Goal: Check status: Check status

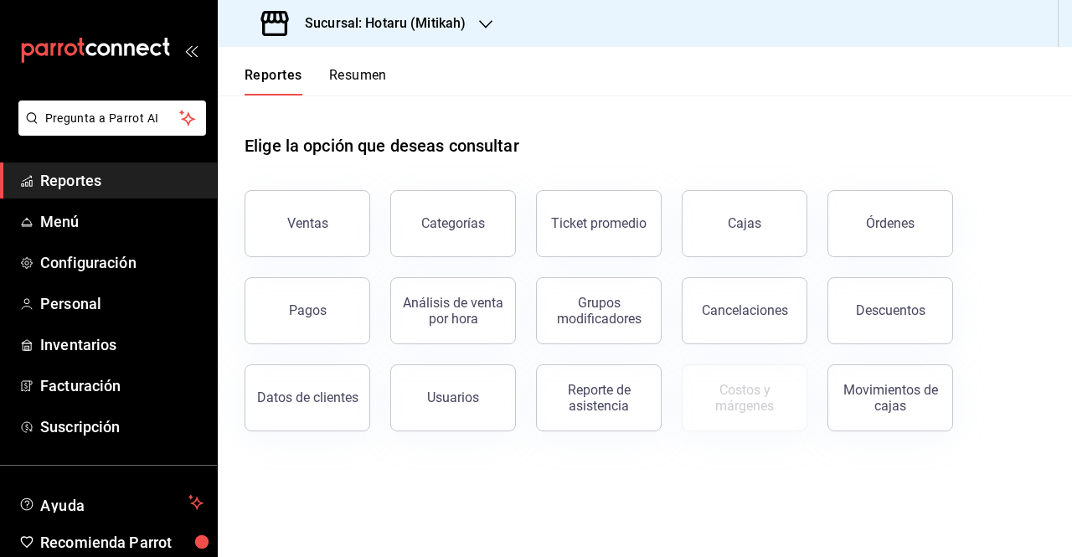
click at [373, 30] on h3 "Sucursal: Hotaru (Mitikah)" at bounding box center [378, 23] width 174 height 20
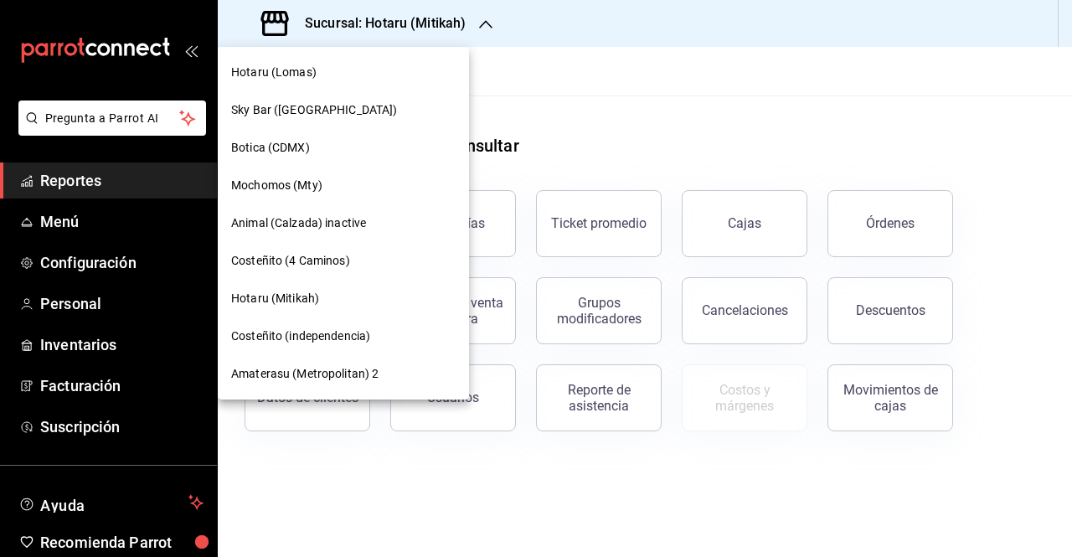
click at [338, 304] on div "Hotaru (Mitikah)" at bounding box center [343, 299] width 224 height 18
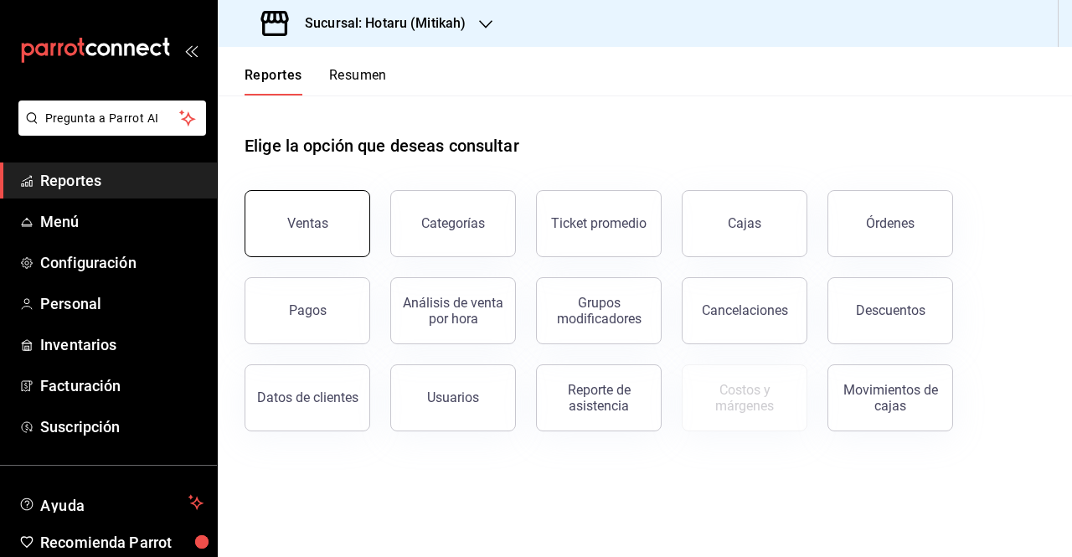
click at [319, 231] on button "Ventas" at bounding box center [308, 223] width 126 height 67
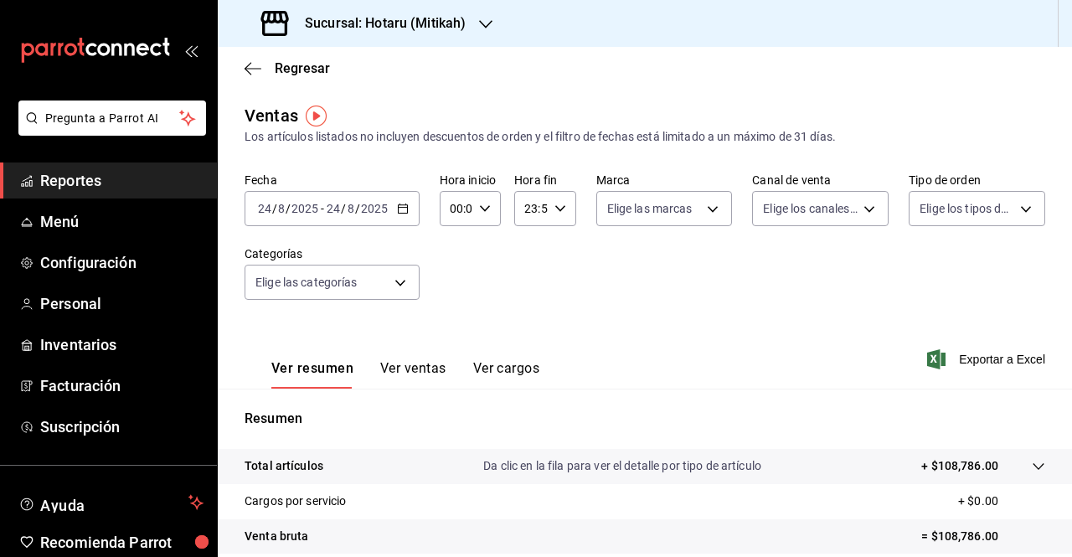
click at [403, 217] on div "[DATE] [DATE] - [DATE] [DATE]" at bounding box center [332, 208] width 175 height 35
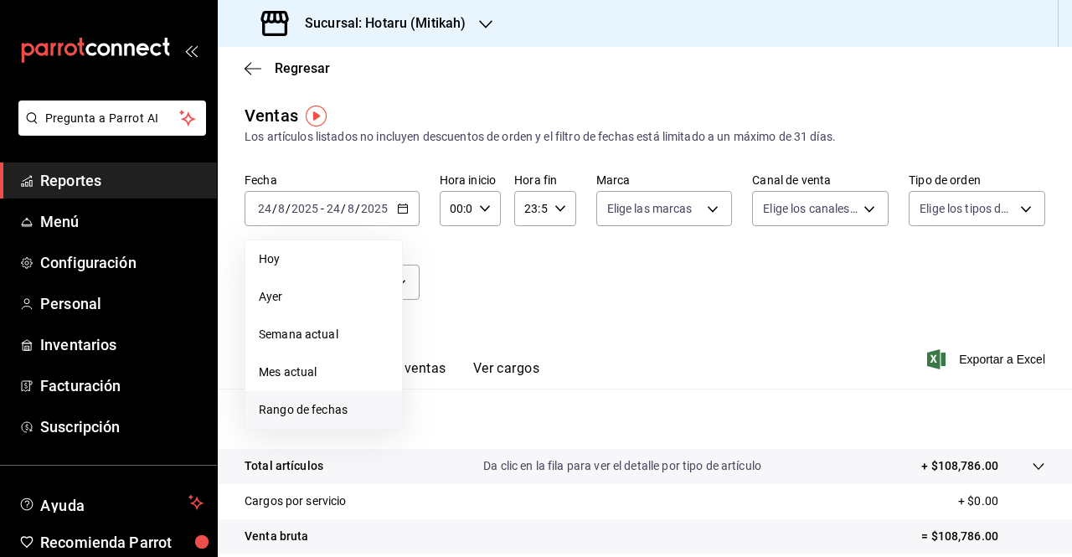
click at [329, 404] on span "Rango de fechas" at bounding box center [324, 410] width 130 height 18
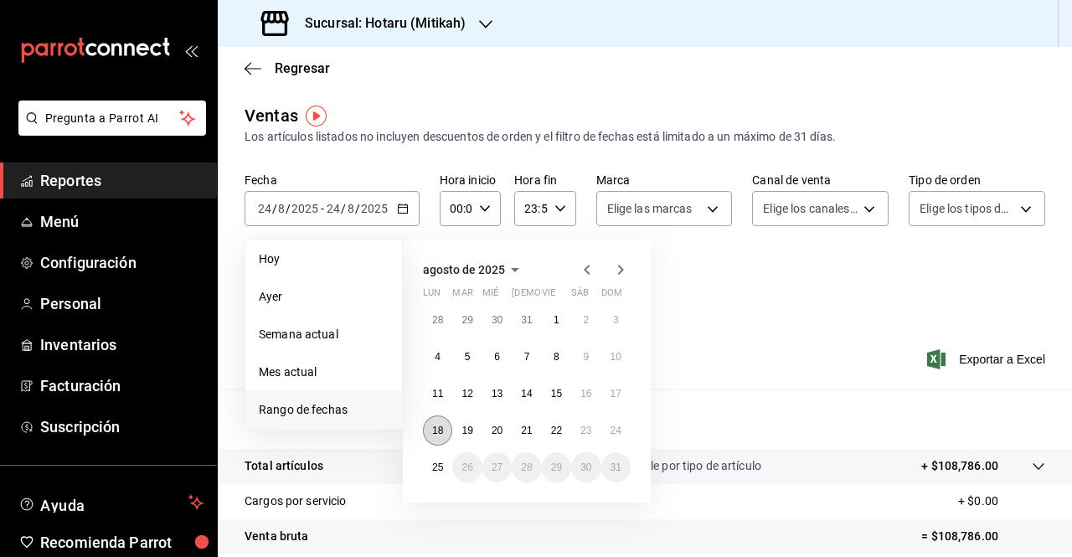
click at [439, 431] on abbr "18" at bounding box center [437, 431] width 11 height 12
click at [443, 472] on abbr "25" at bounding box center [437, 467] width 11 height 12
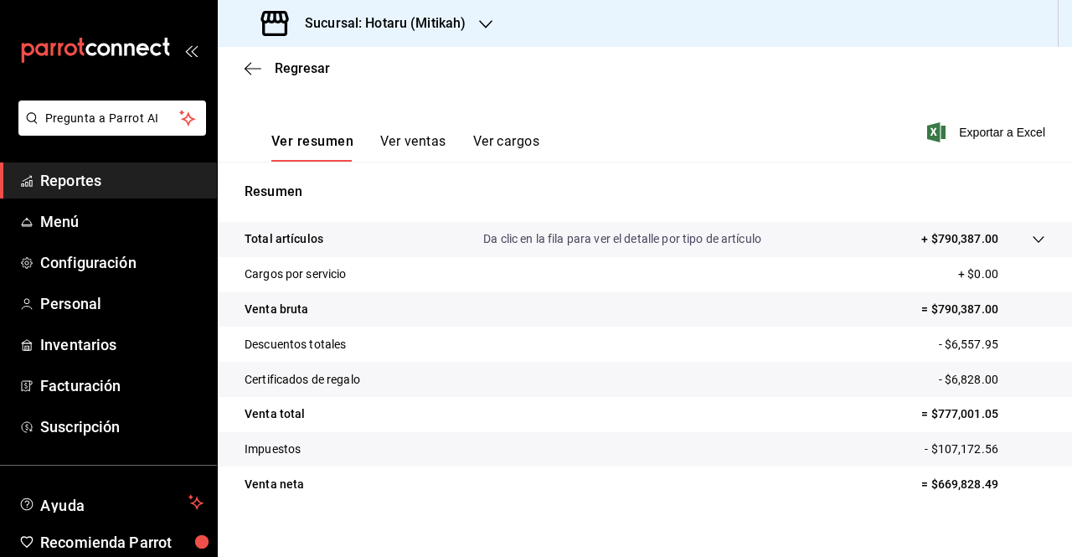
scroll to position [236, 0]
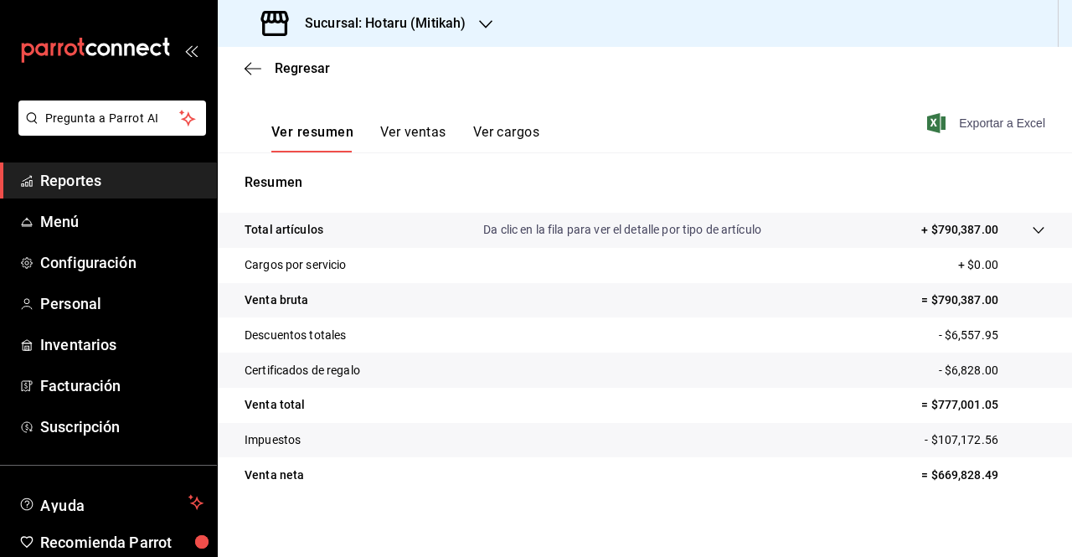
click at [927, 113] on icon "button" at bounding box center [936, 123] width 18 height 20
